Goal: Task Accomplishment & Management: Manage account settings

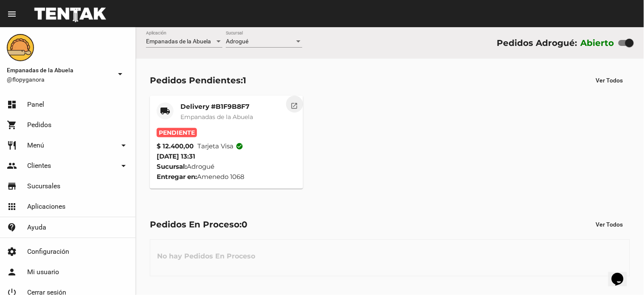
click at [291, 104] on mat-icon "open_in_new" at bounding box center [295, 105] width 8 height 8
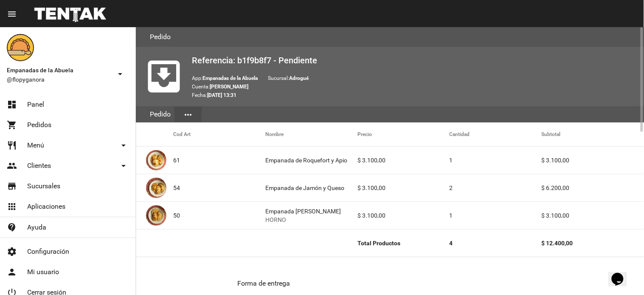
scroll to position [415, 0]
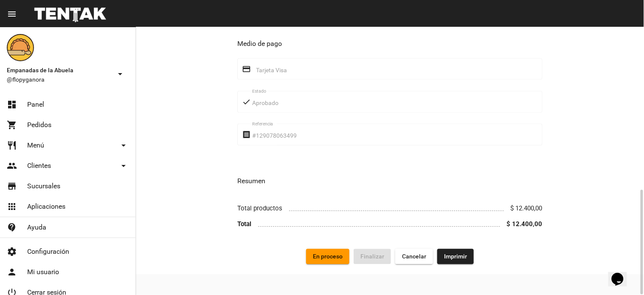
click at [451, 257] on span "Imprimir" at bounding box center [455, 256] width 23 height 7
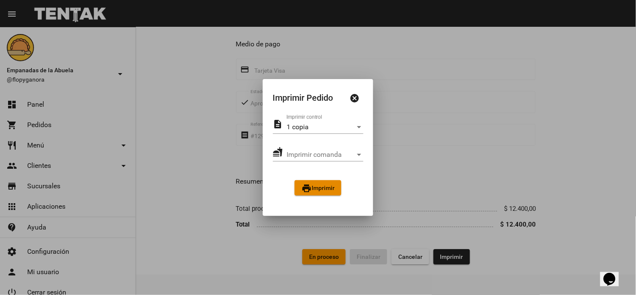
click at [308, 186] on mat-icon "print" at bounding box center [306, 188] width 10 height 10
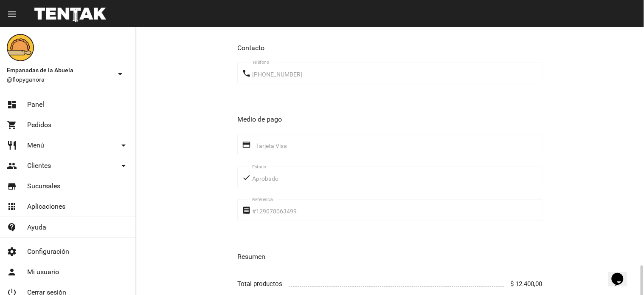
scroll to position [415, 0]
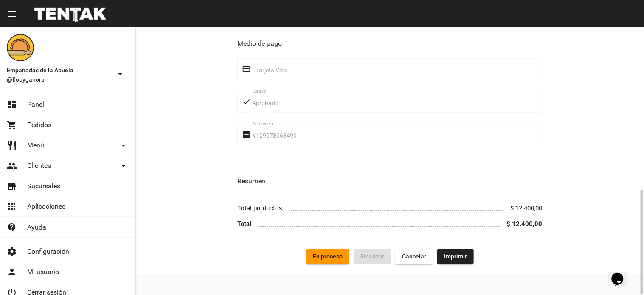
click at [332, 256] on span "En proceso" at bounding box center [328, 256] width 30 height 7
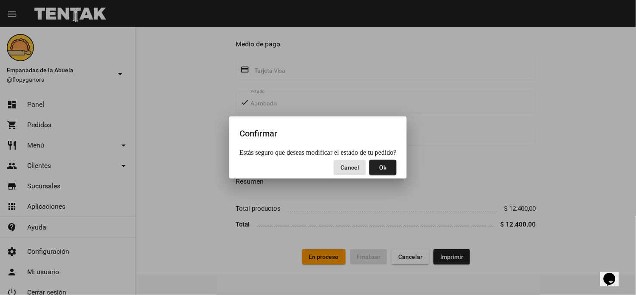
click at [388, 170] on button "Ok" at bounding box center [382, 167] width 27 height 15
